Goal: Task Accomplishment & Management: Complete application form

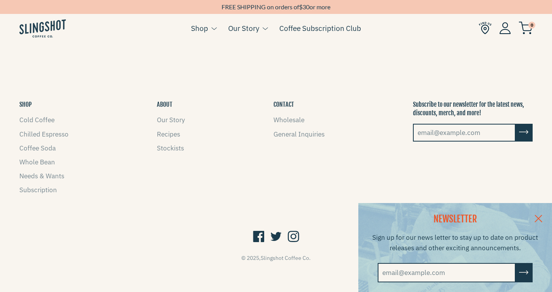
scroll to position [1412, 0]
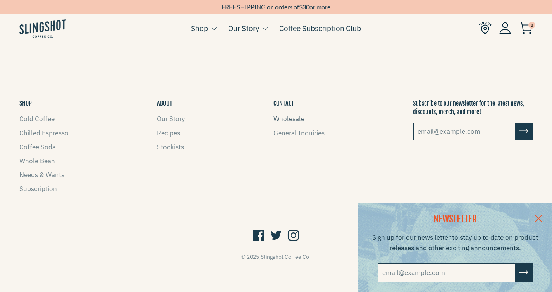
click at [292, 118] on link "Wholesale" at bounding box center [288, 119] width 31 height 9
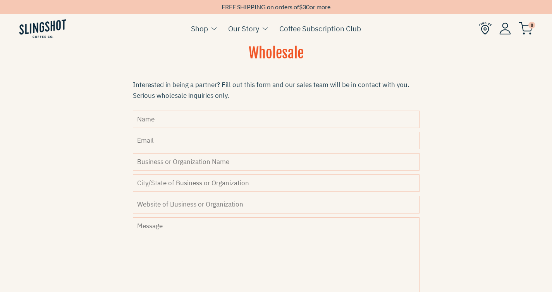
scroll to position [260, 0]
click at [187, 118] on input "Name" at bounding box center [276, 120] width 287 height 17
type input "Colleen Davis"
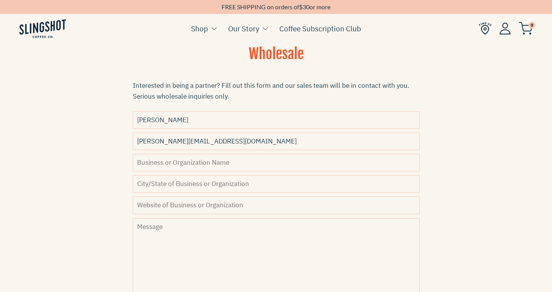
type input "colleen@anchoredvessel.org"
type input "Anchored Vessel"
type input "Port Royal, SC"
type input "www.anchoredvessel.org"
click at [147, 230] on textarea "Message" at bounding box center [276, 274] width 287 height 112
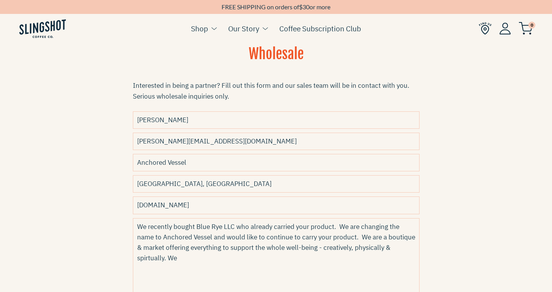
click at [148, 261] on textarea "We recently bought Blue Rye LLC who already carried your product. We are changi…" at bounding box center [276, 274] width 287 height 112
click at [193, 258] on textarea "We recently bought Blue Rye LLC who already carried your product. We are changi…" at bounding box center [276, 274] width 287 height 112
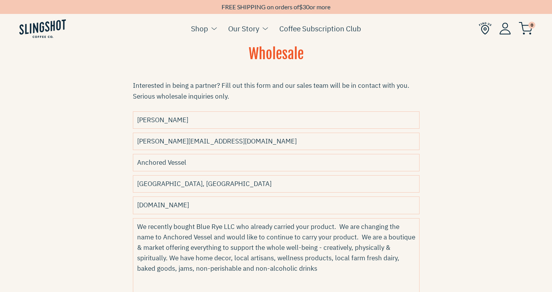
click at [236, 270] on textarea "We recently bought Blue Rye LLC who already carried your product. We are changi…" at bounding box center [276, 274] width 287 height 112
click at [239, 270] on textarea "We recently bought Blue Rye LLC who already carried your product. We are changi…" at bounding box center [276, 274] width 287 height 112
drag, startPoint x: 346, startPoint y: 270, endPoint x: 128, endPoint y: 224, distance: 223.3
click at [128, 224] on div "Wholesale Interested in being a partner? Fill out this form and our sales team …" at bounding box center [275, 204] width 325 height 319
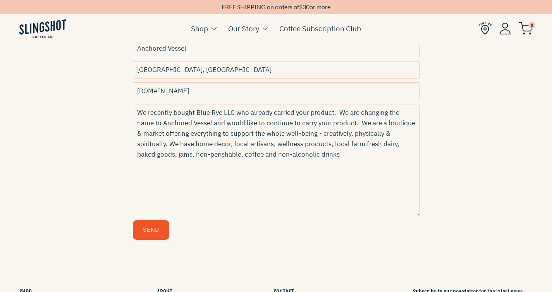
scroll to position [407, 0]
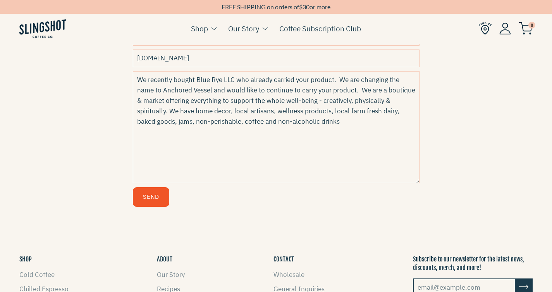
type textarea "We recently bought Blue Rye LLC who already carried your product. We are changi…"
click at [150, 201] on button "Send" at bounding box center [151, 197] width 36 height 20
